Goal: Task Accomplishment & Management: Complete application form

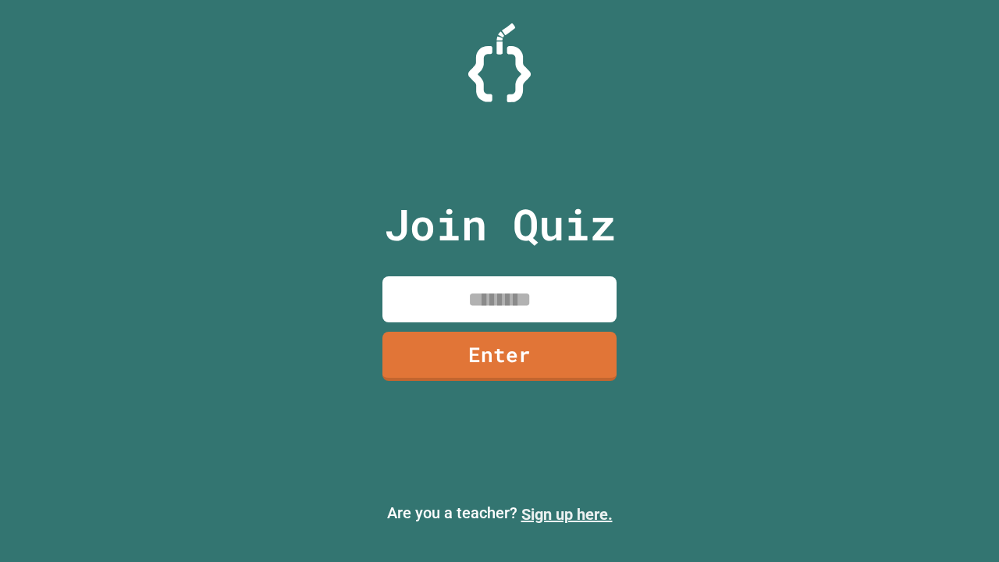
click at [567, 514] on link "Sign up here." at bounding box center [566, 514] width 91 height 19
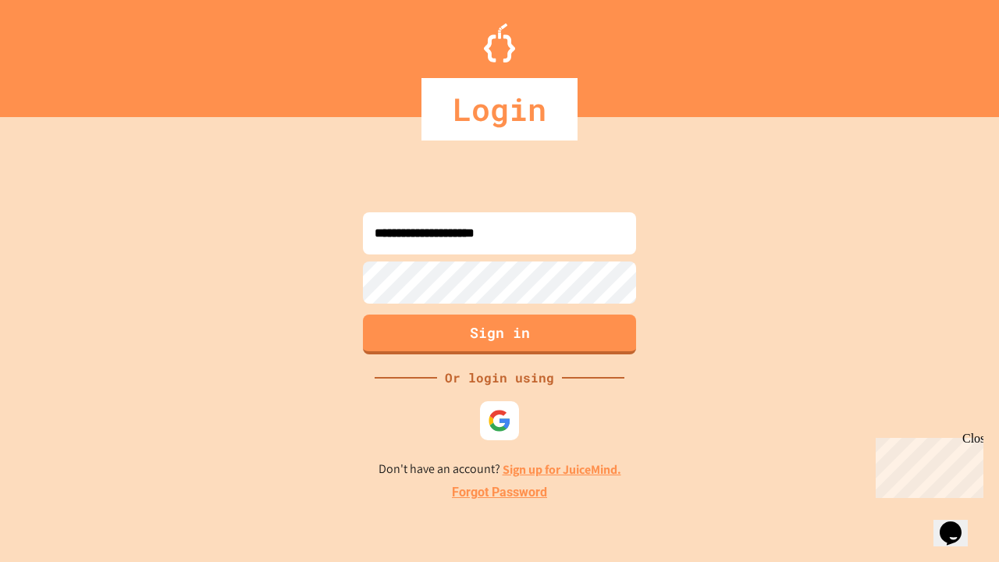
type input "**********"
